Goal: Task Accomplishment & Management: Use online tool/utility

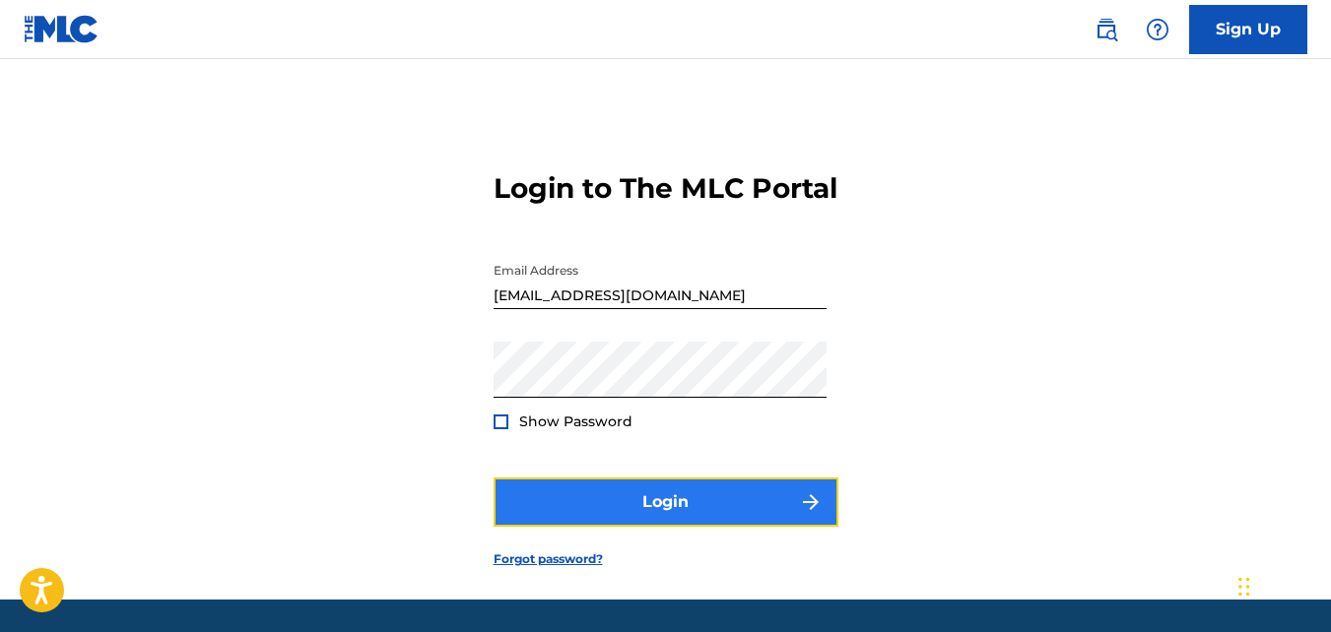
click at [669, 523] on button "Login" at bounding box center [666, 502] width 345 height 49
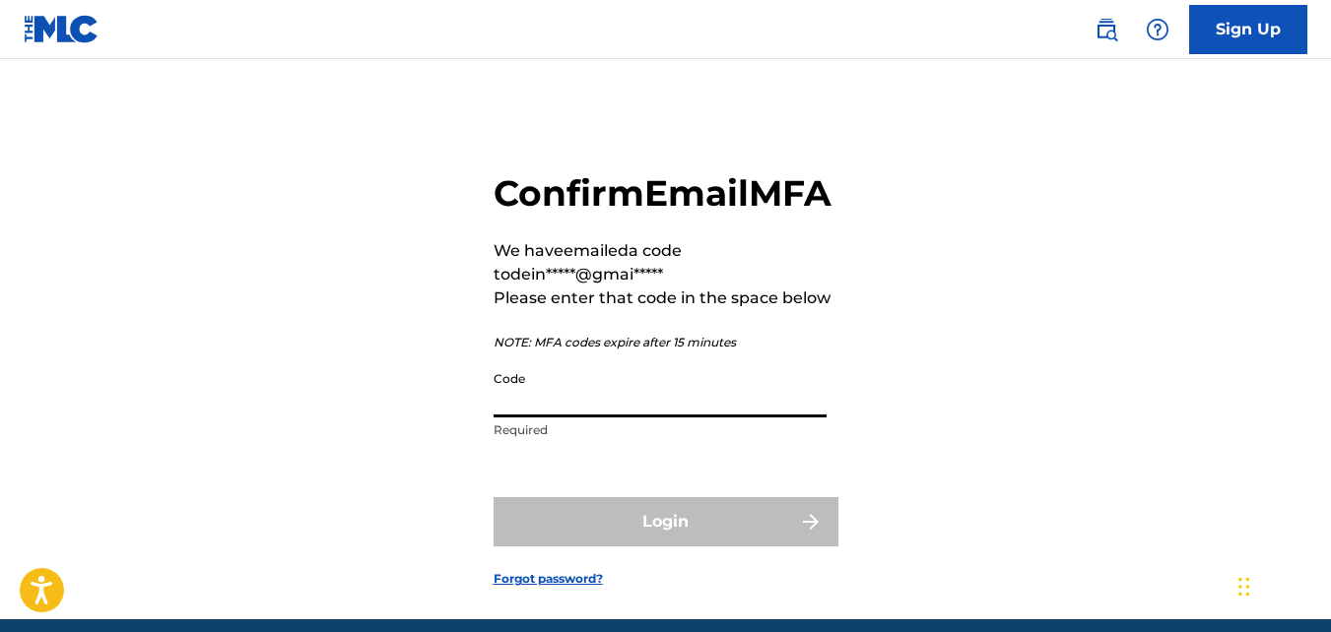
click at [544, 418] on input "Code" at bounding box center [660, 390] width 333 height 56
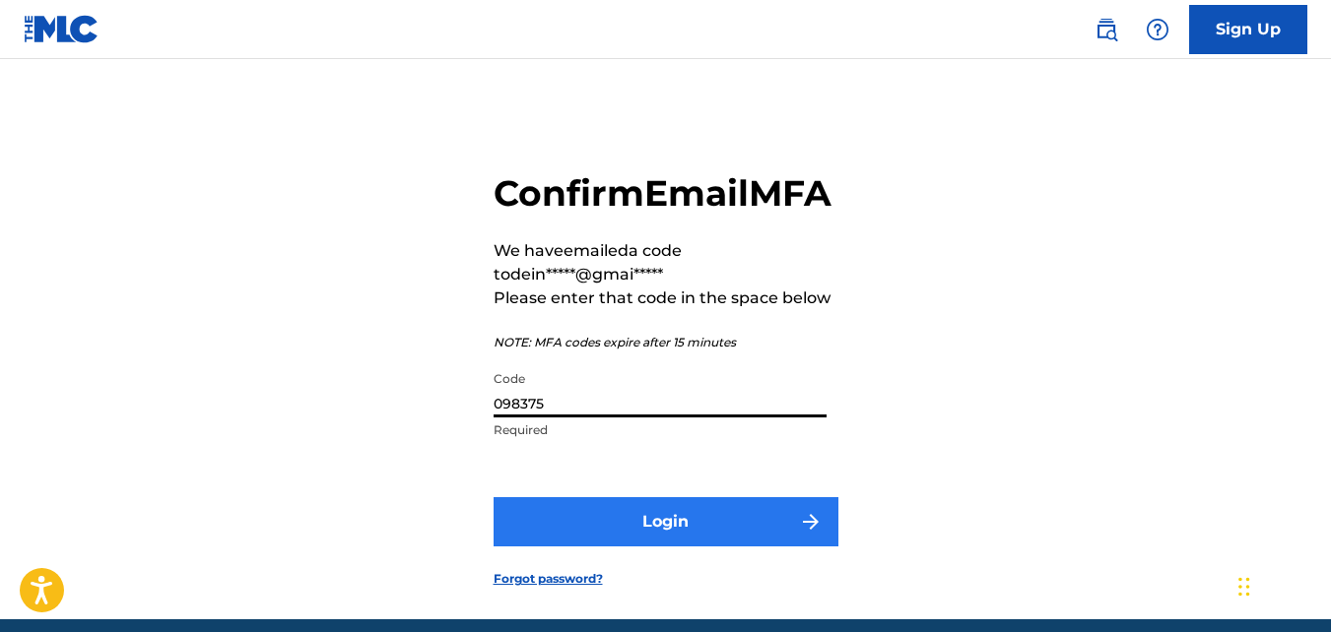
type input "098375"
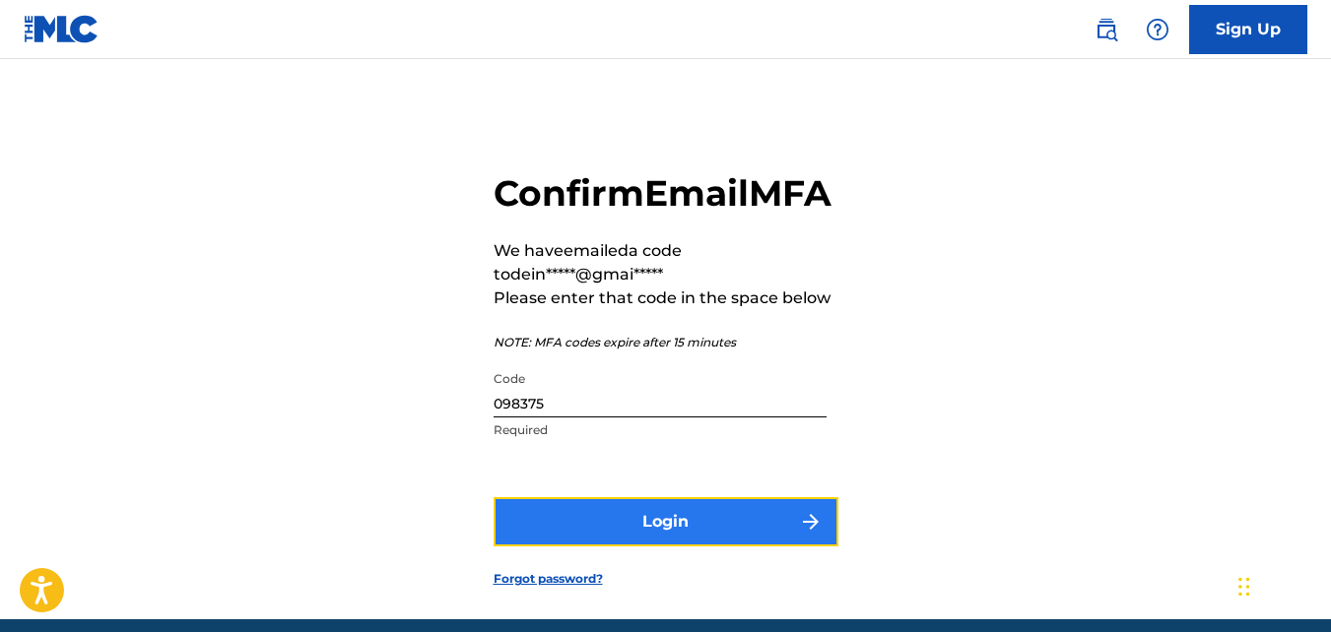
click at [695, 547] on button "Login" at bounding box center [666, 521] width 345 height 49
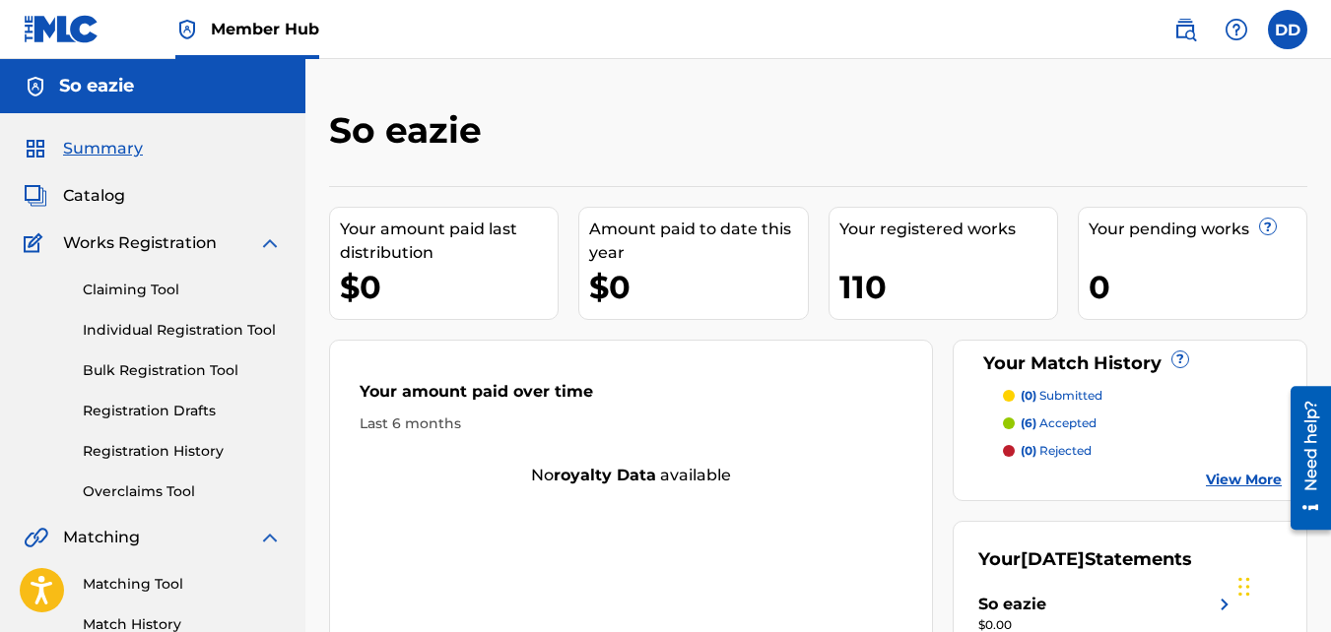
click at [1041, 423] on p "(6) accepted" at bounding box center [1059, 424] width 76 height 18
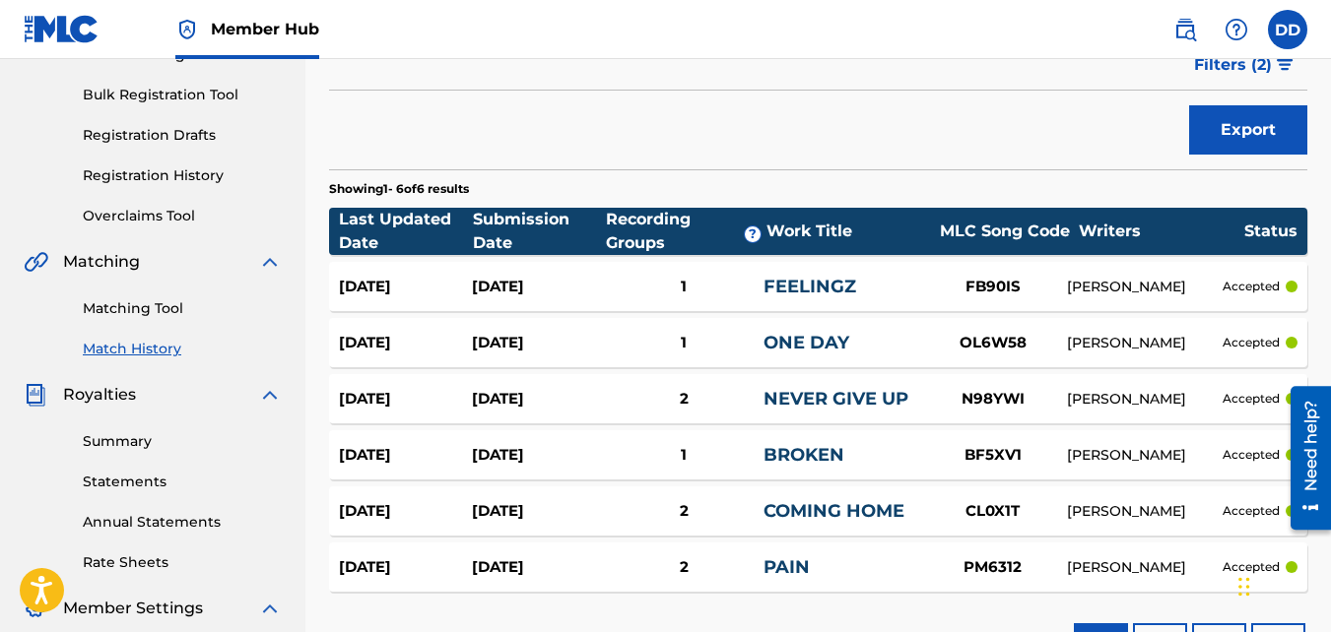
scroll to position [266, 0]
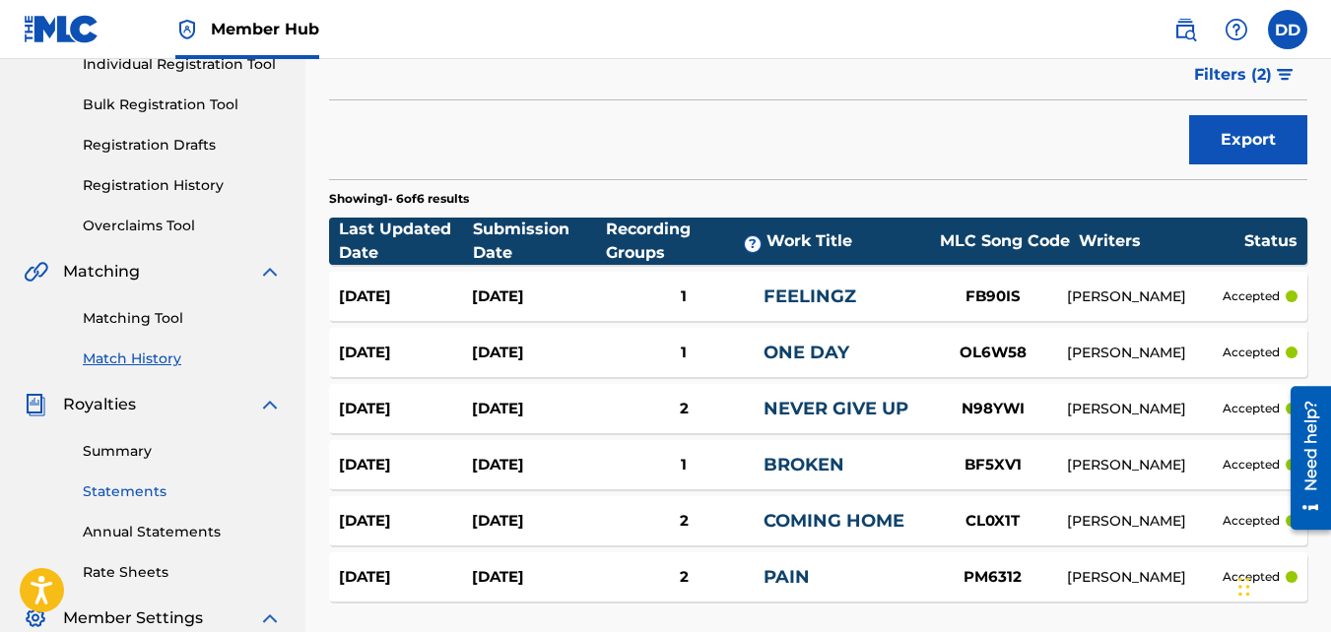
click at [126, 488] on link "Statements" at bounding box center [182, 492] width 199 height 21
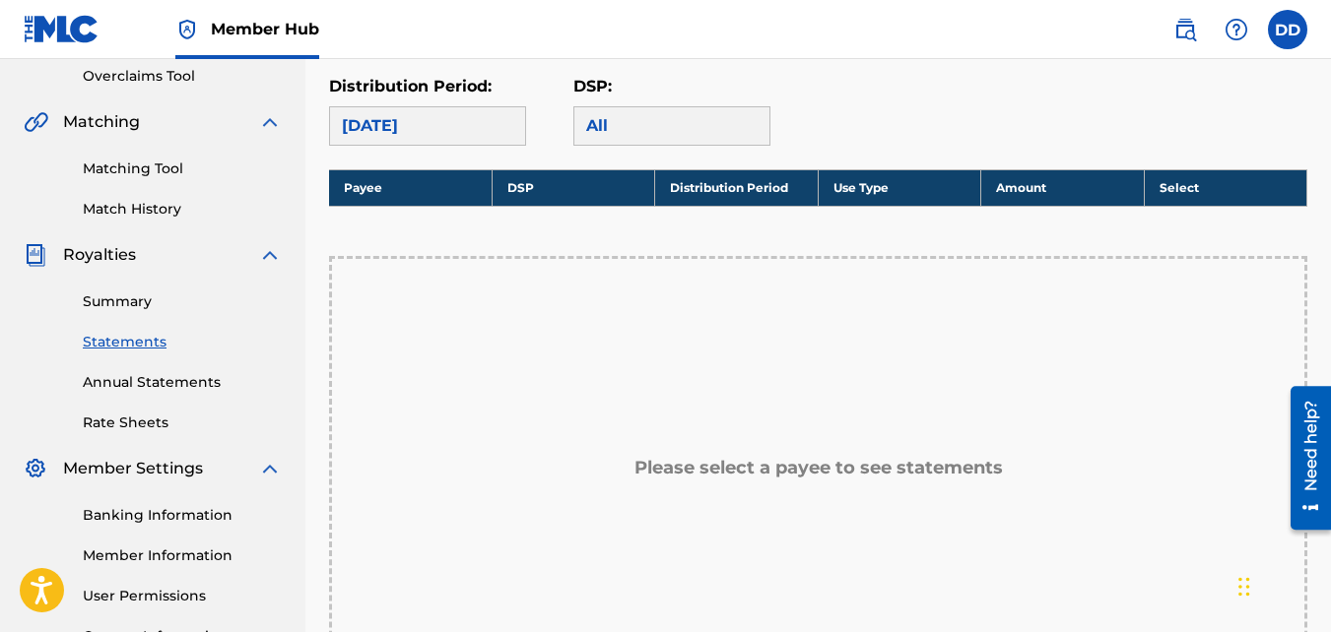
scroll to position [419, 0]
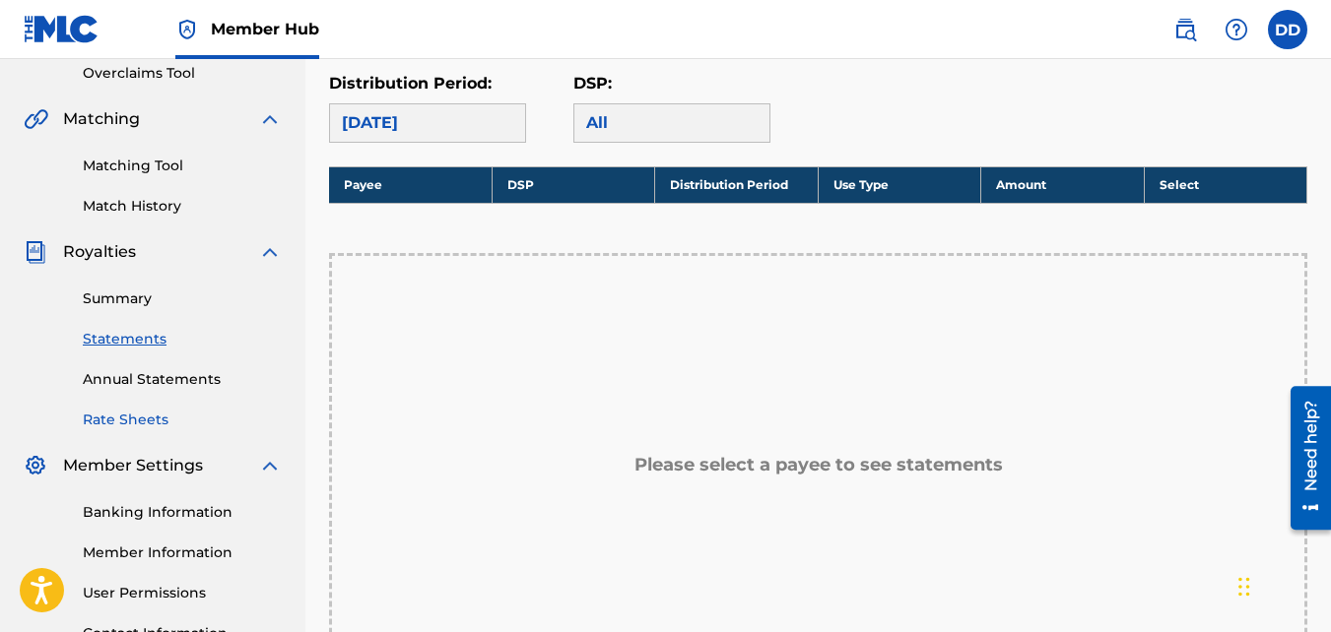
click at [101, 416] on link "Rate Sheets" at bounding box center [182, 420] width 199 height 21
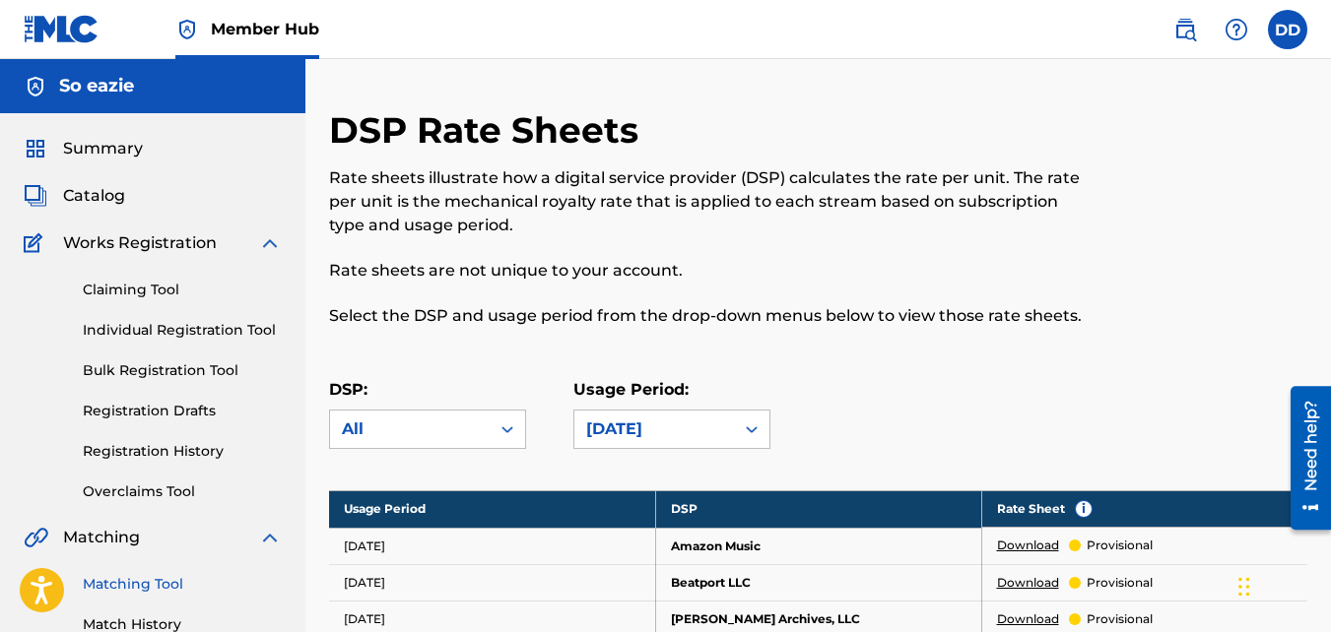
click at [153, 584] on link "Matching Tool" at bounding box center [182, 584] width 199 height 21
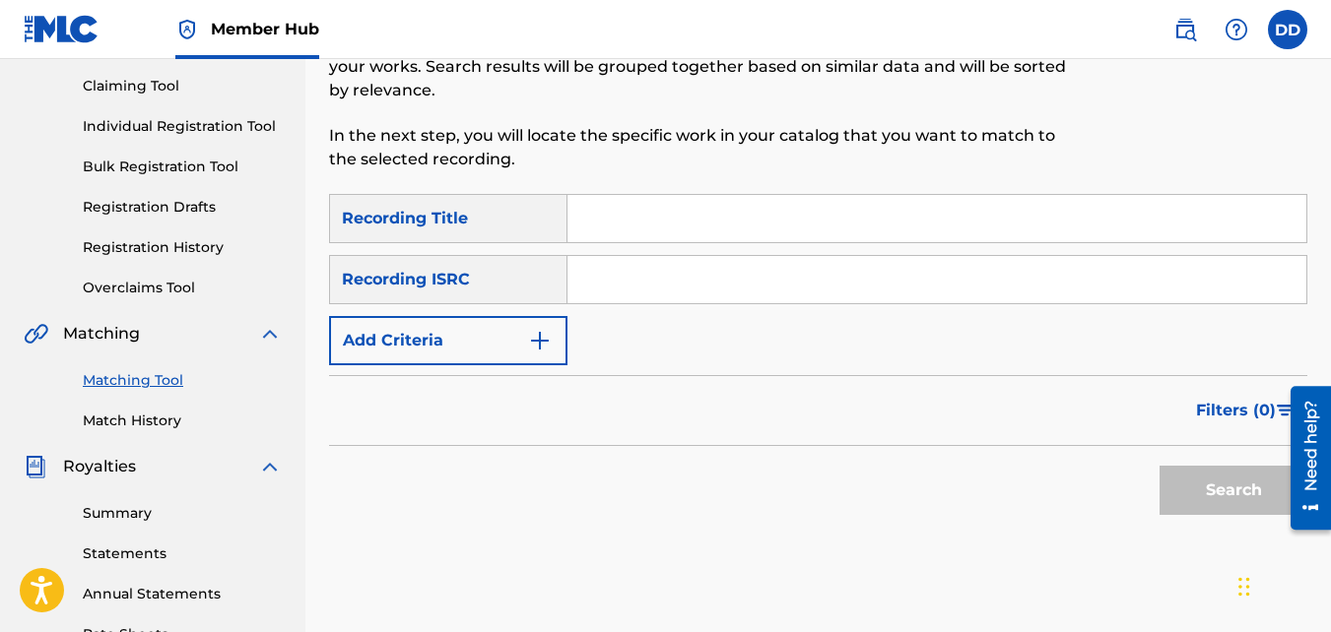
drag, startPoint x: 1336, startPoint y: 274, endPoint x: 48, endPoint y: 1, distance: 1316.1
click at [632, 219] on input "Search Form" at bounding box center [936, 217] width 739 height 47
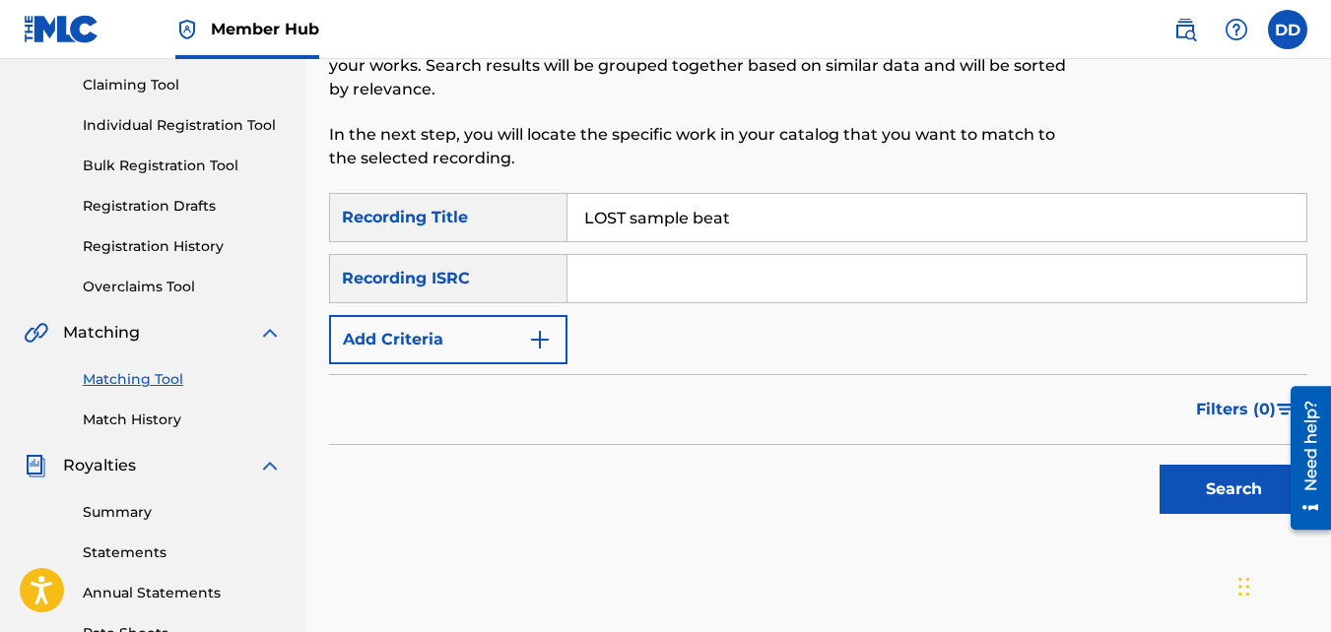
type input "LOST sample beat"
click at [647, 279] on input "Search Form" at bounding box center [936, 278] width 739 height 47
paste input "QT3F22557413"
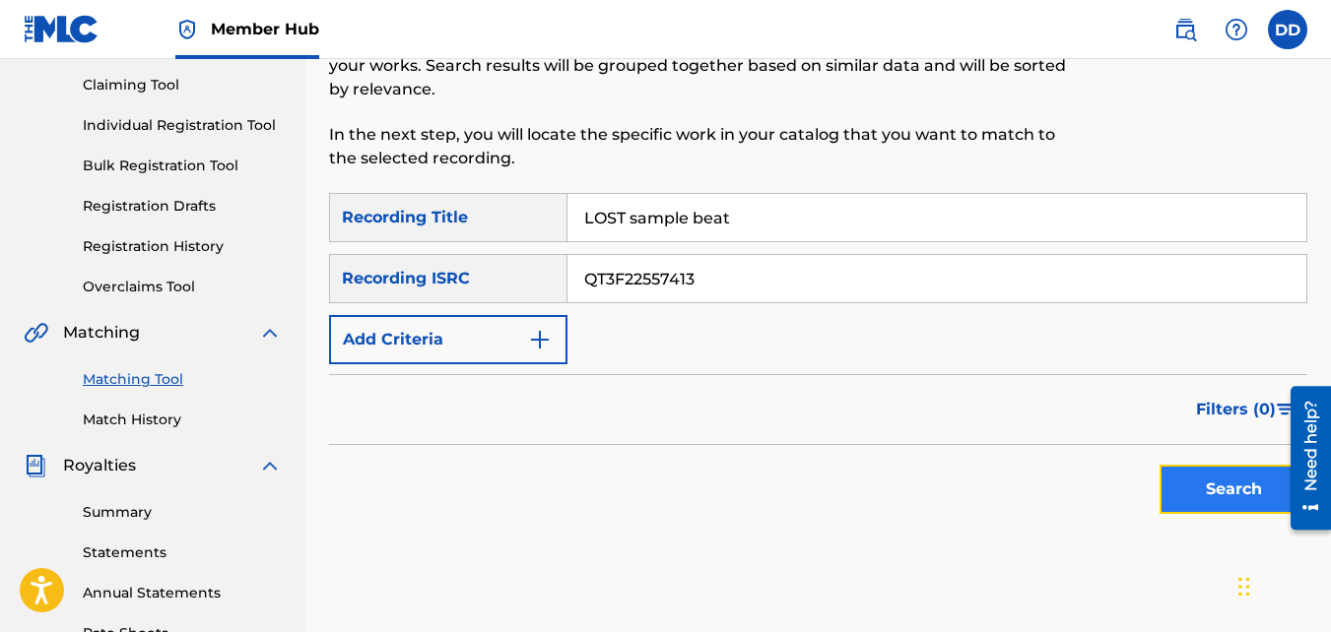
click at [1206, 471] on button "Search" at bounding box center [1233, 489] width 148 height 49
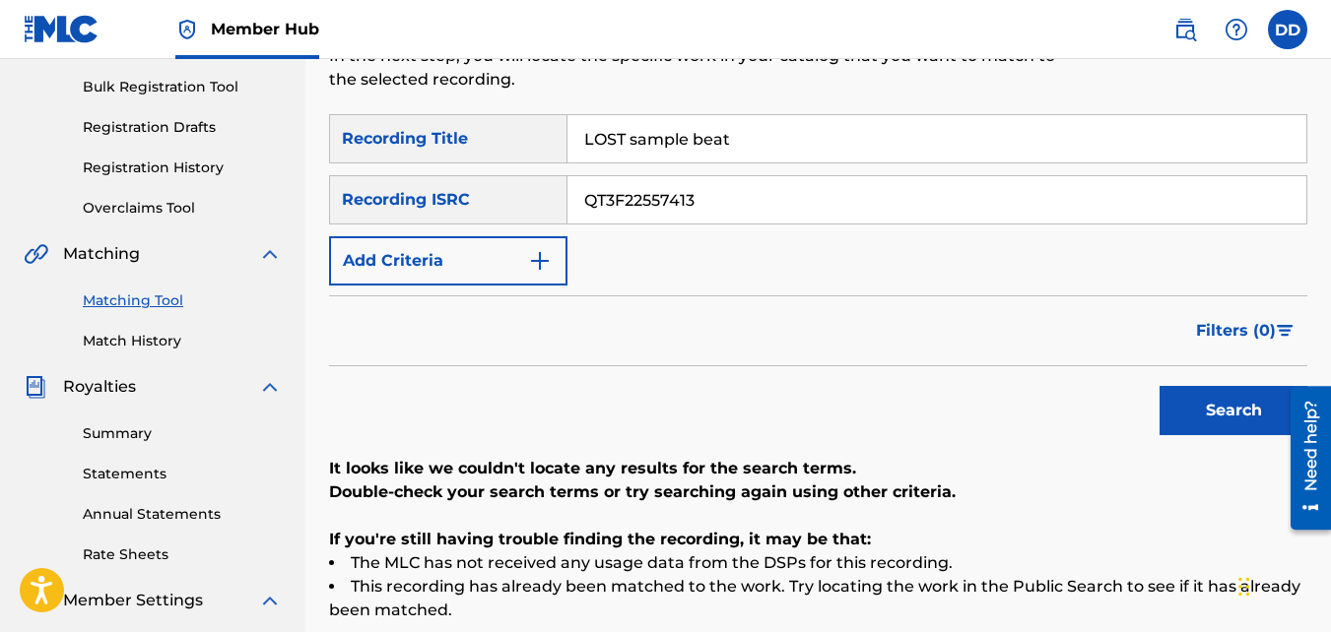
scroll to position [276, 0]
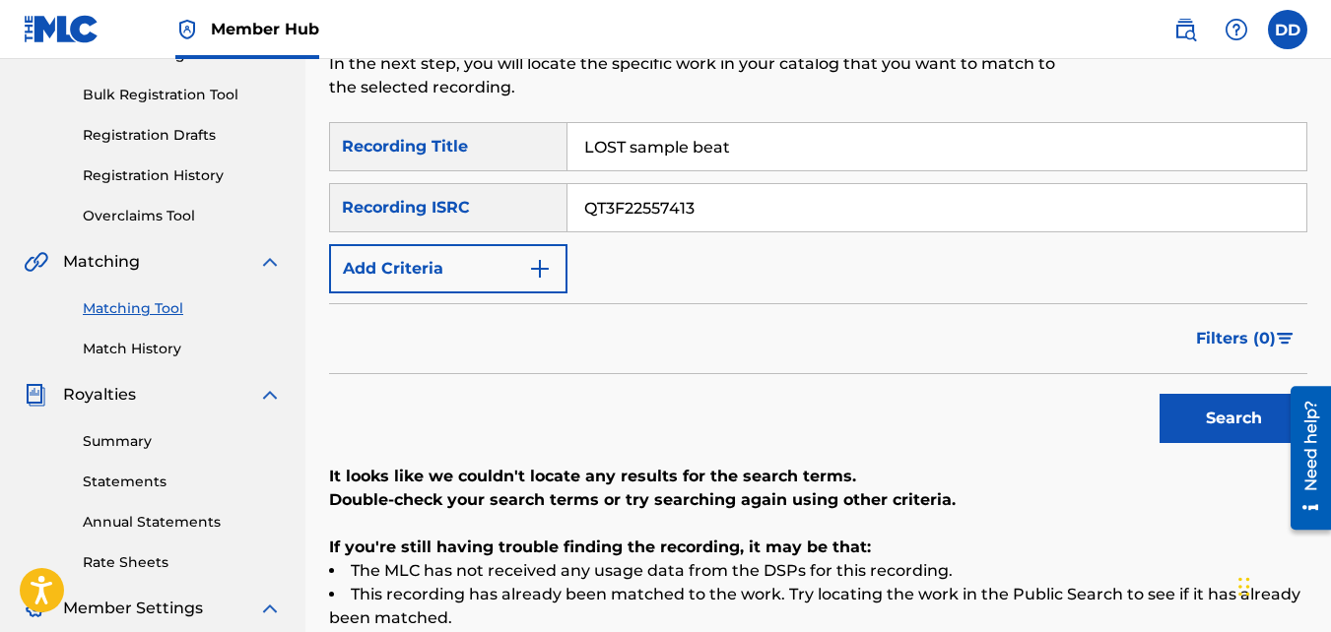
click at [720, 223] on input "QT3F22557413" at bounding box center [936, 207] width 739 height 47
type input "Q"
click at [754, 141] on input "LOST sample beat" at bounding box center [936, 146] width 739 height 47
type input "L"
type input "all over you"
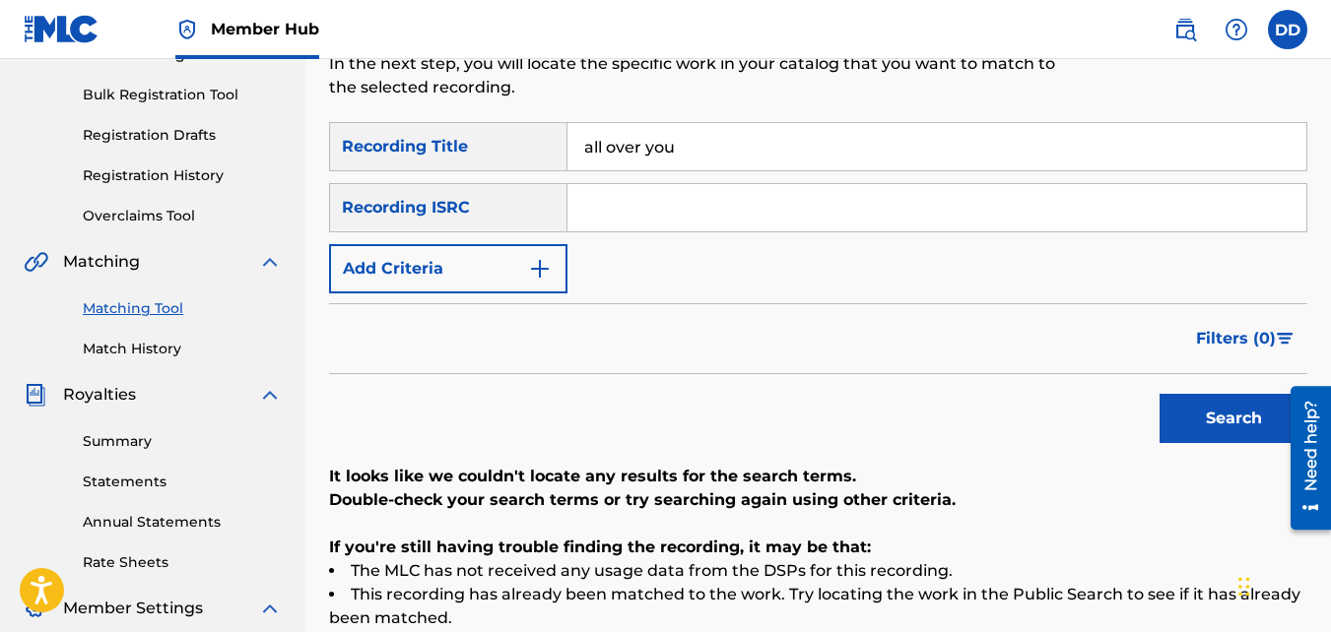
click at [651, 224] on input "Search Form" at bounding box center [936, 207] width 739 height 47
click at [625, 210] on input "Search Form" at bounding box center [936, 207] width 739 height 47
paste input "QZWFR2552001"
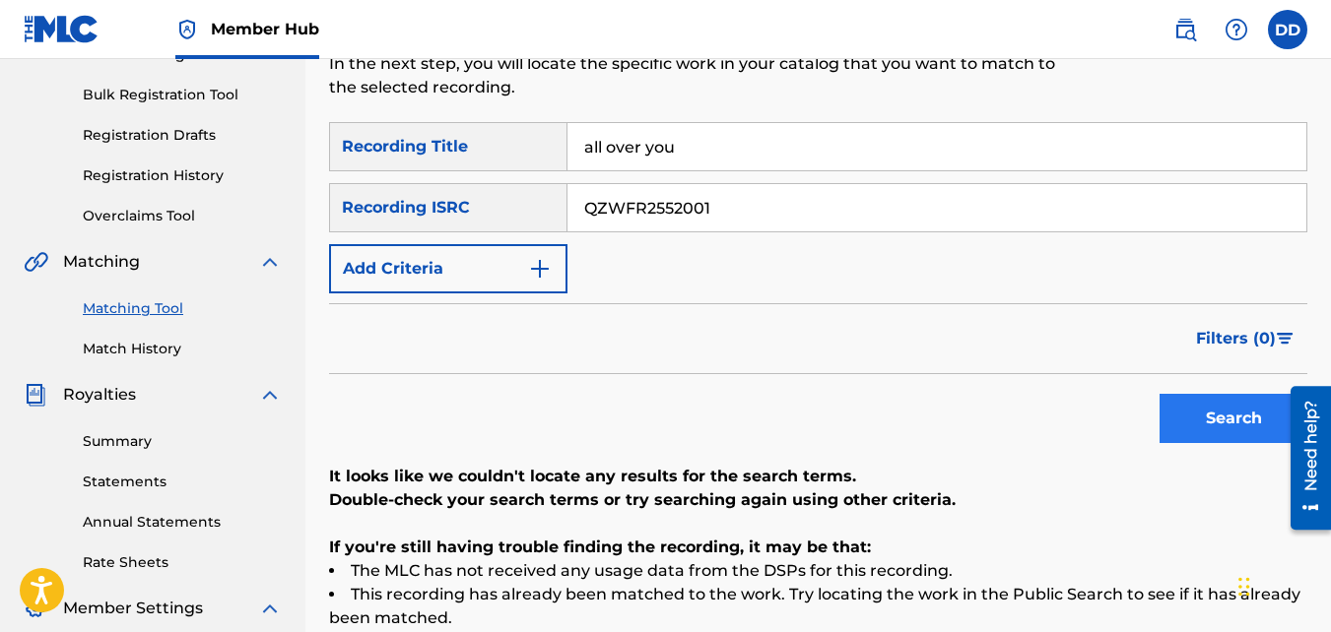
type input "QZWFR2552001"
click at [1183, 407] on button "Search" at bounding box center [1233, 418] width 148 height 49
click at [128, 445] on link "Summary" at bounding box center [182, 441] width 199 height 21
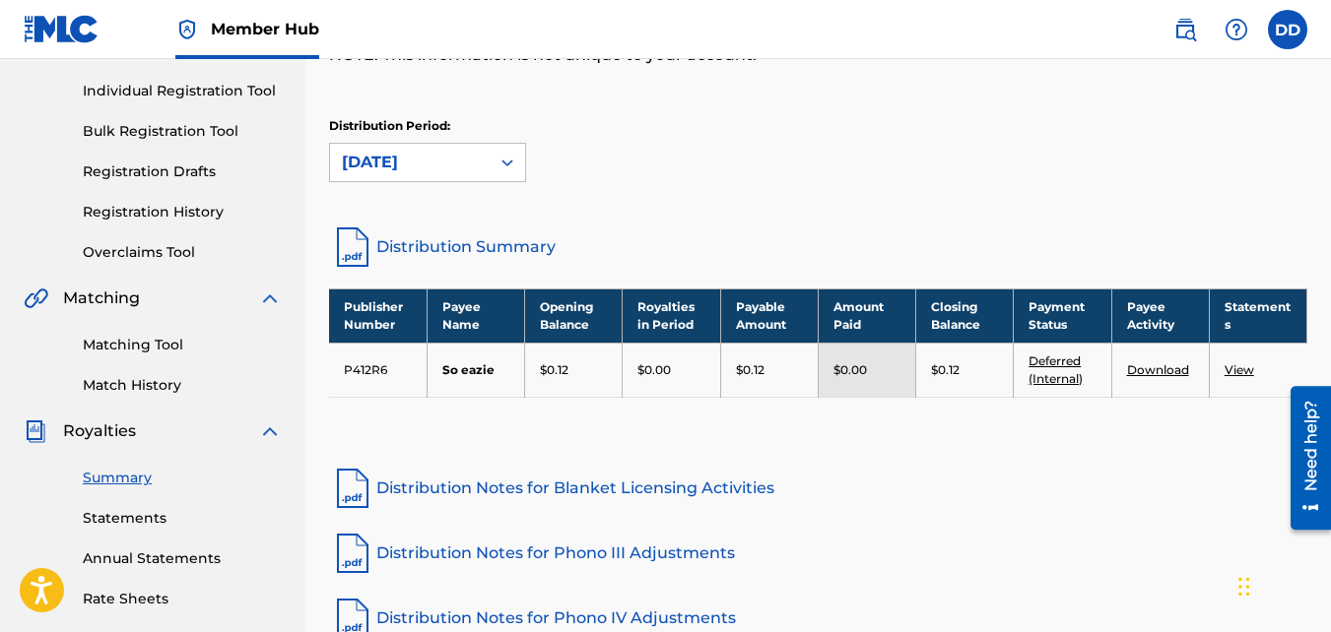
scroll to position [235, 0]
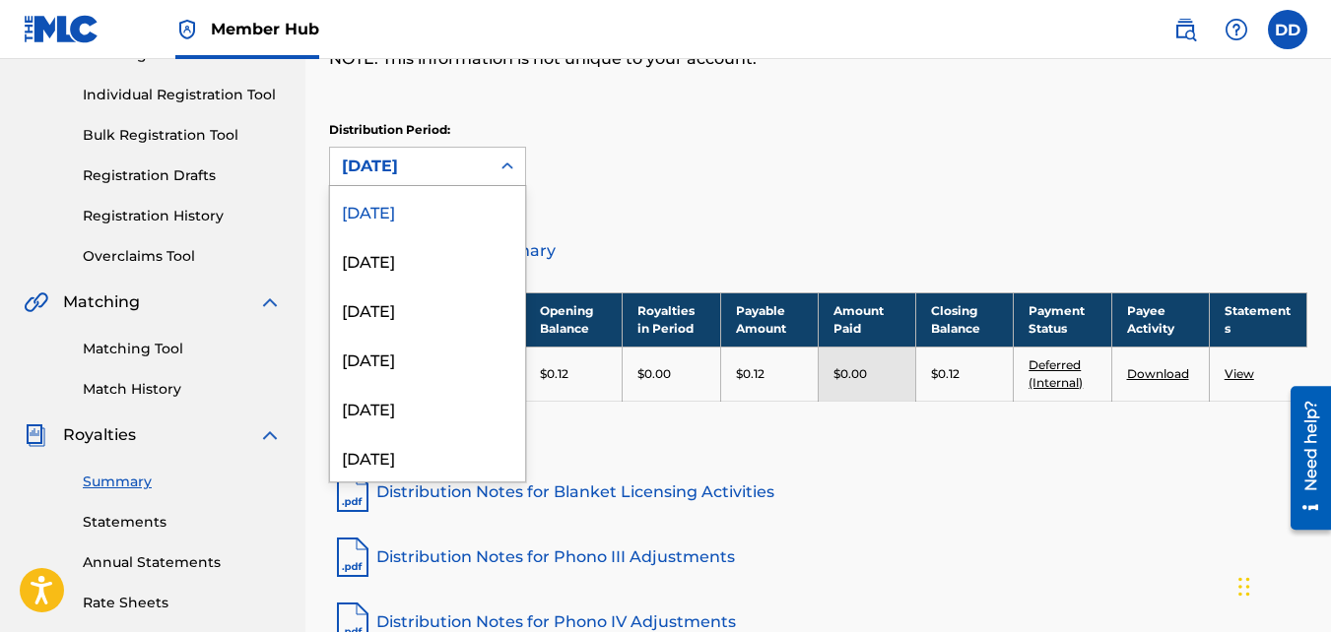
click at [473, 160] on div "[DATE]" at bounding box center [410, 167] width 136 height 24
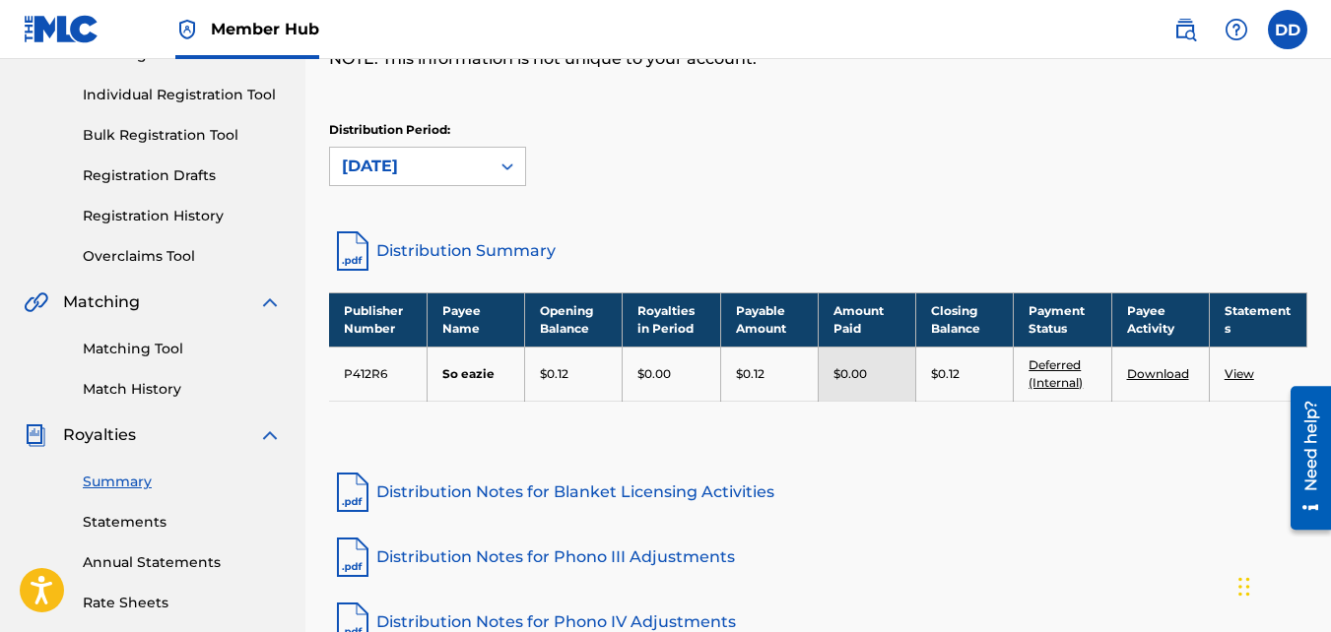
click at [473, 160] on div "[DATE]" at bounding box center [410, 167] width 136 height 24
click at [128, 603] on link "Rate Sheets" at bounding box center [182, 603] width 199 height 21
